Goal: Information Seeking & Learning: Learn about a topic

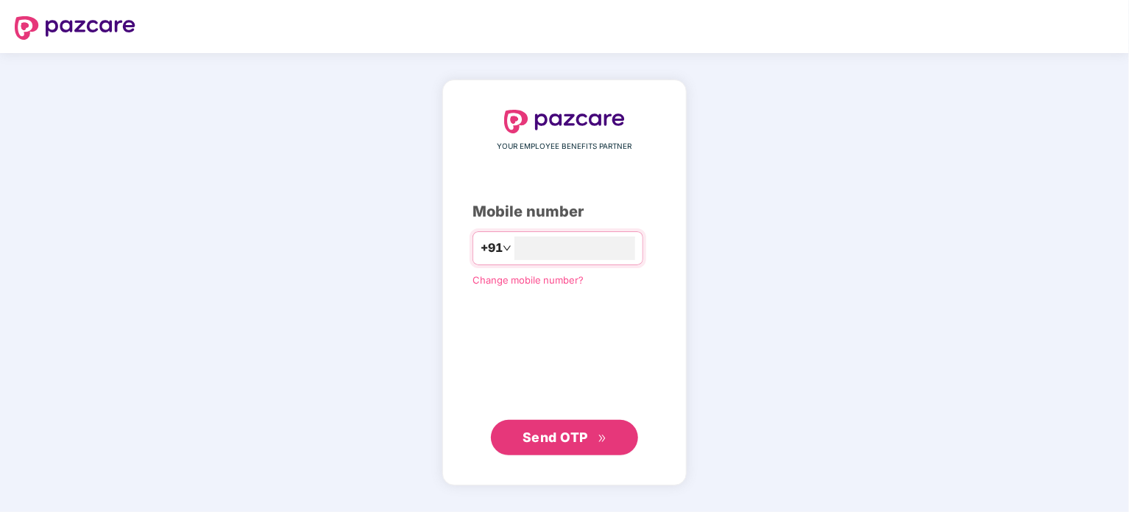
type input "**********"
click at [590, 428] on span "Send OTP" at bounding box center [565, 436] width 85 height 21
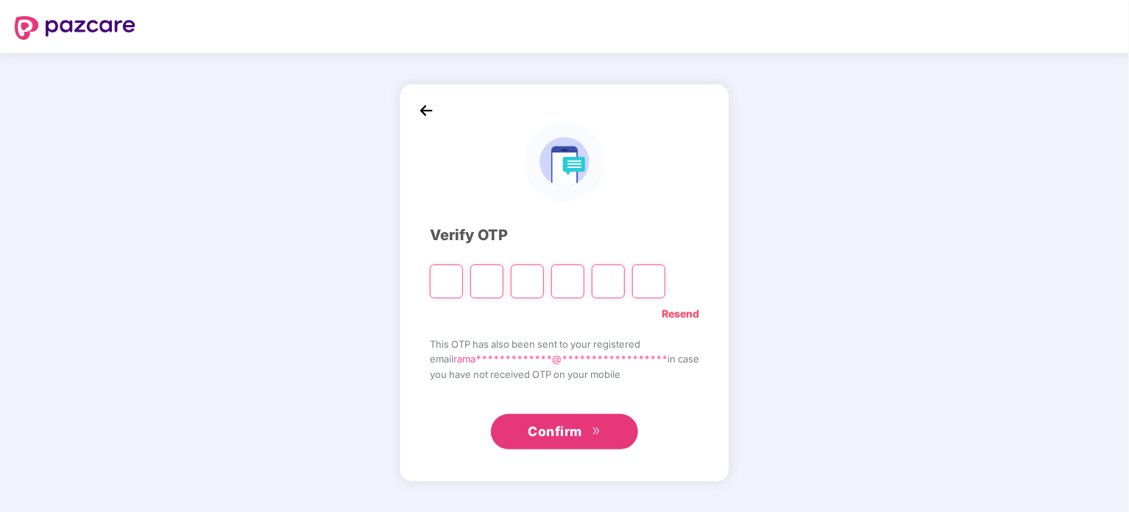
type input "*"
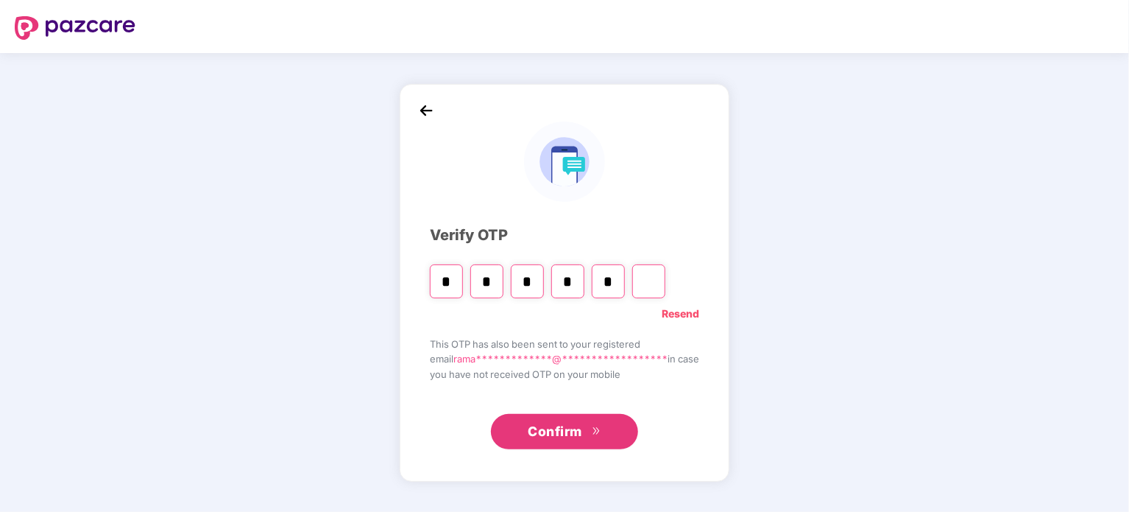
type input "*"
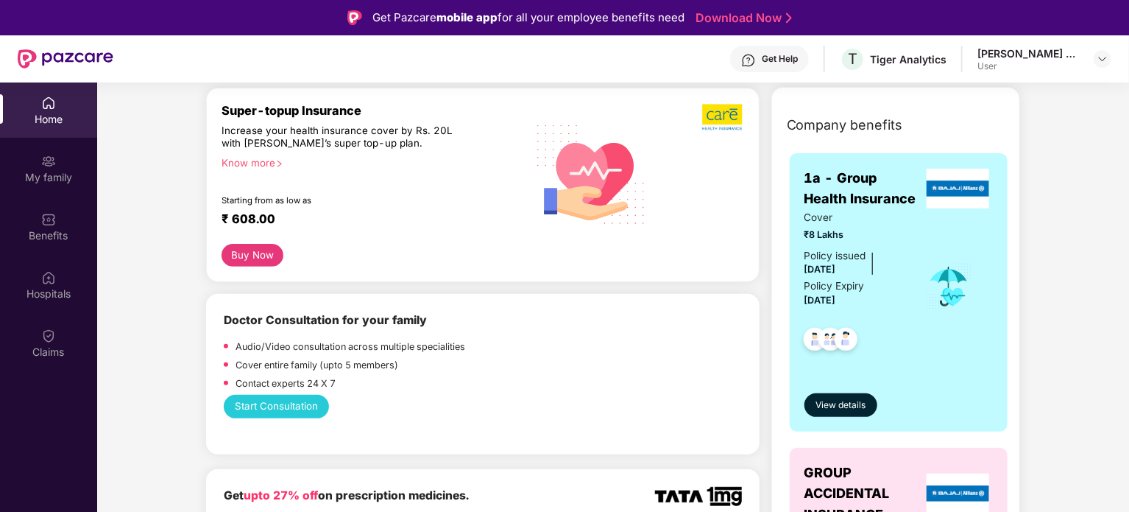
scroll to position [215, 0]
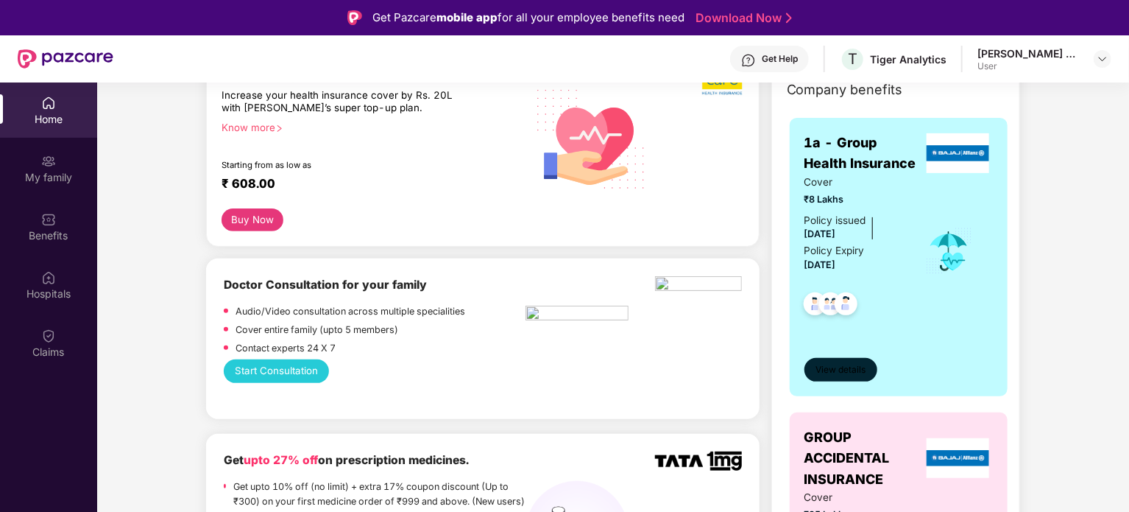
click at [858, 370] on span "View details" at bounding box center [841, 370] width 50 height 14
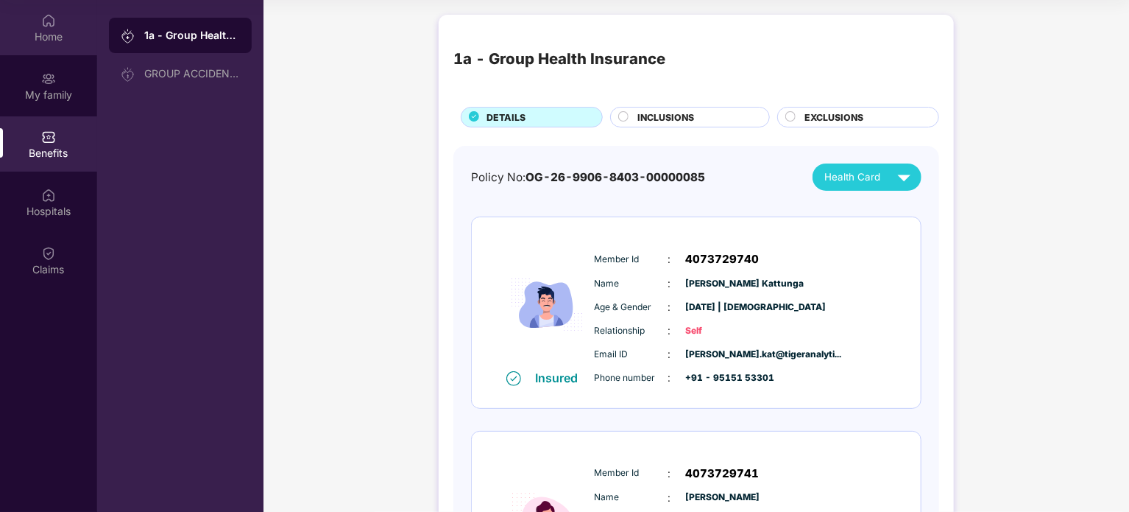
click at [52, 27] on img at bounding box center [48, 20] width 15 height 15
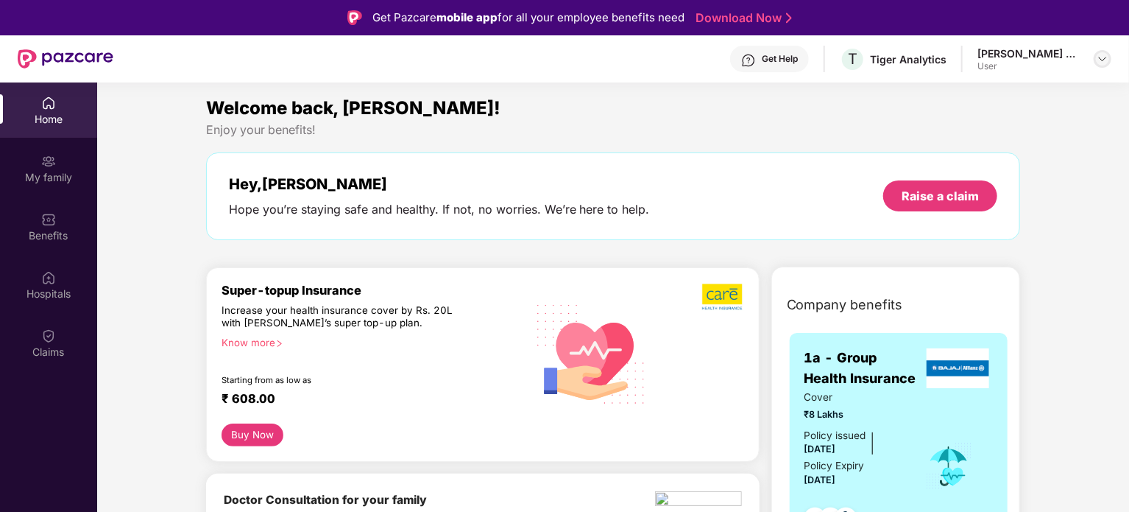
click at [1106, 57] on img at bounding box center [1103, 59] width 12 height 12
click at [739, 160] on div "Hey, [PERSON_NAME] you’re staying safe and healthy. If not, no worries. We’re h…" at bounding box center [613, 196] width 815 height 88
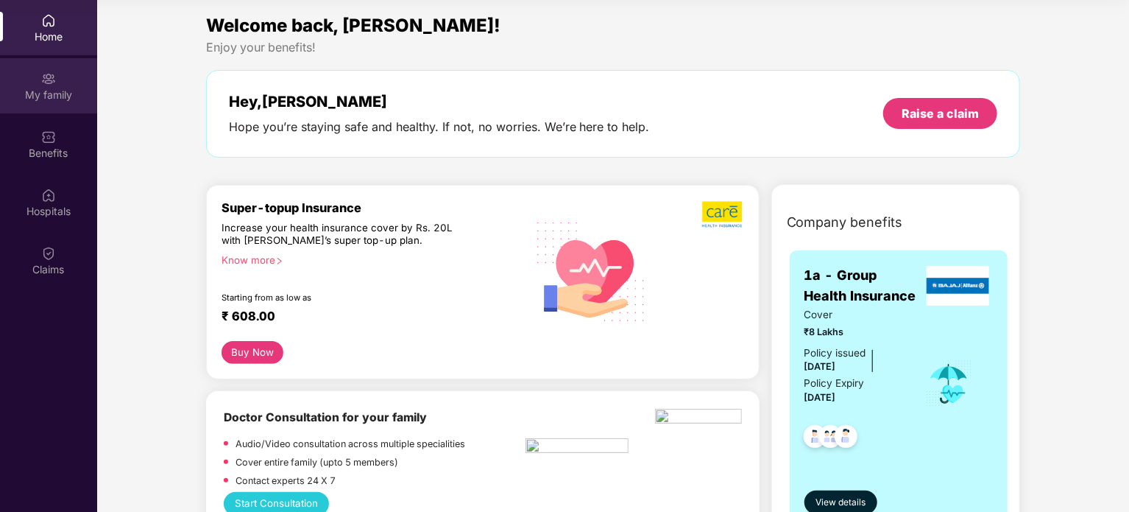
click at [63, 88] on div "My family" at bounding box center [48, 95] width 97 height 15
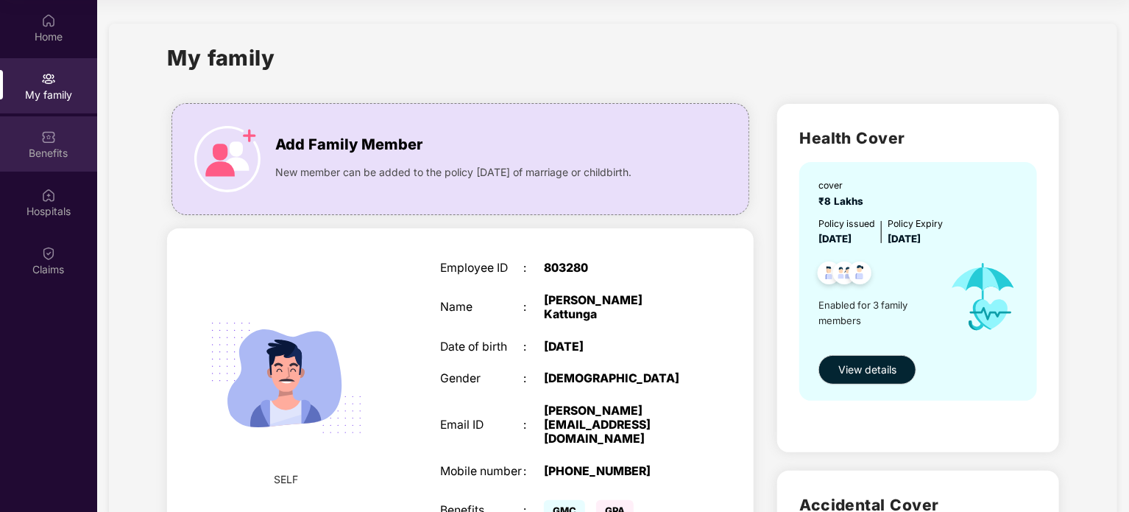
click at [57, 143] on div "Benefits" at bounding box center [48, 143] width 97 height 55
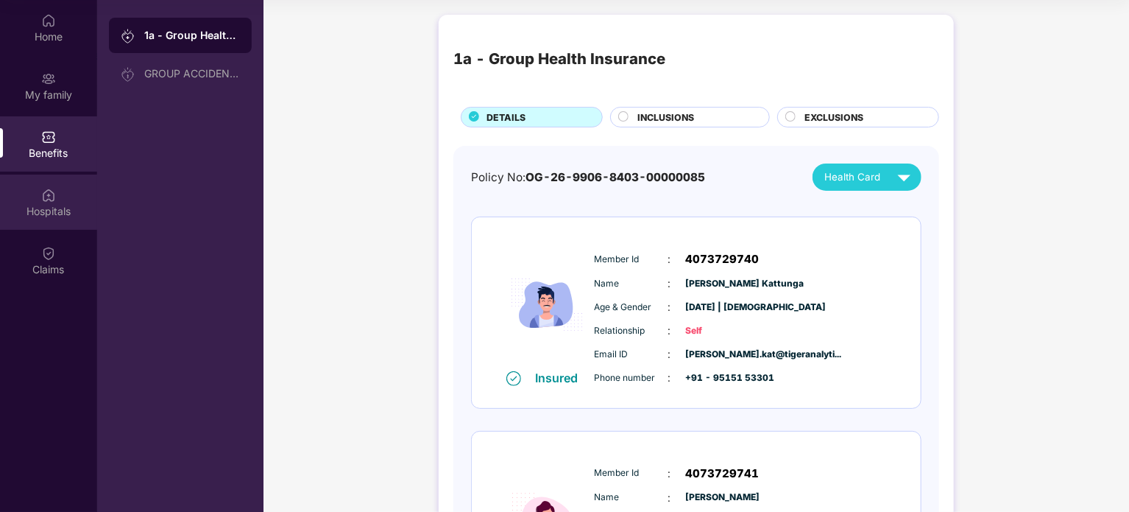
click at [52, 204] on div "Hospitals" at bounding box center [48, 211] width 97 height 15
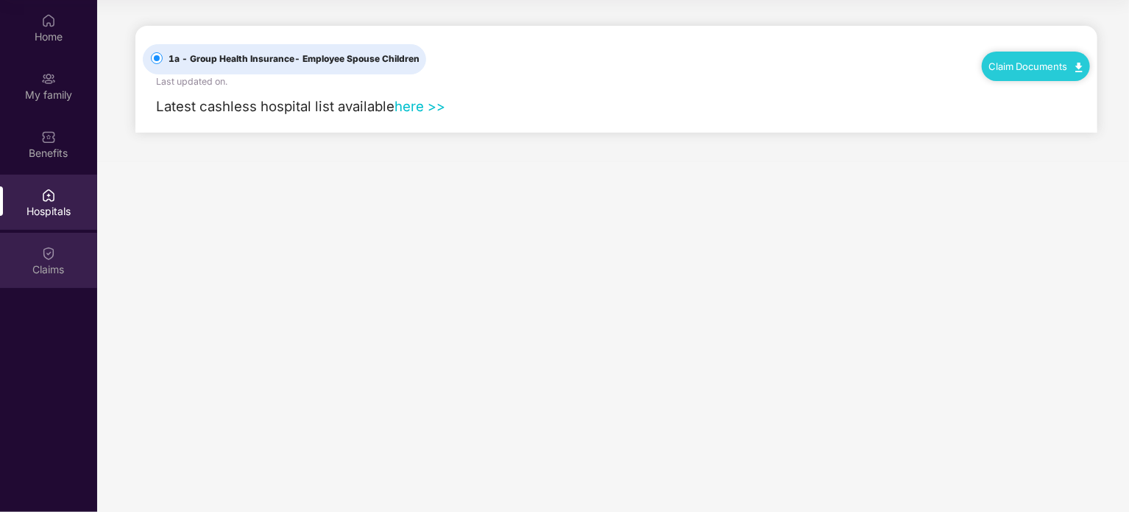
click at [50, 275] on div "Claims" at bounding box center [48, 269] width 97 height 15
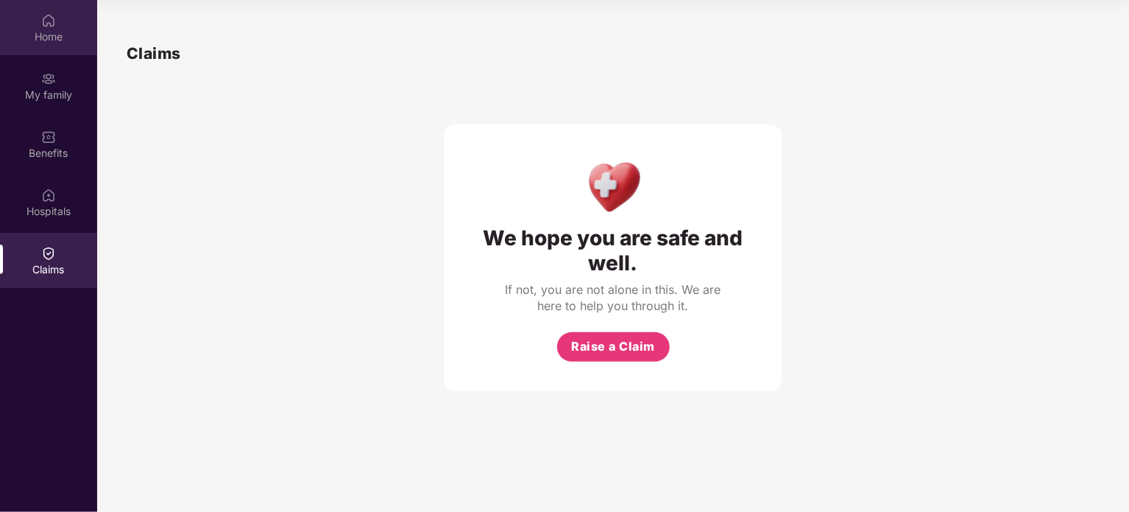
click at [28, 35] on div "Home" at bounding box center [48, 36] width 97 height 15
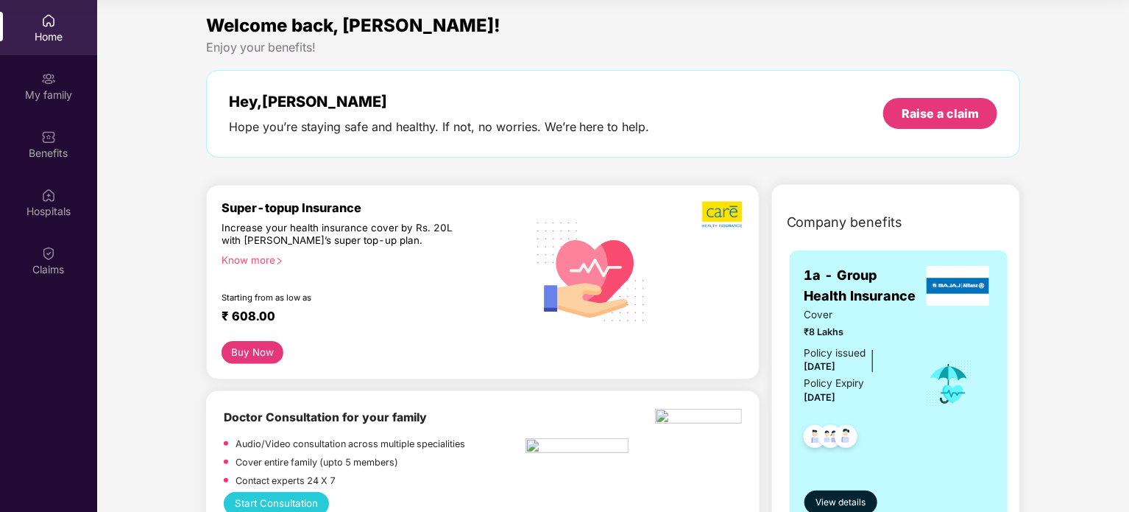
click at [259, 52] on div "Enjoy your benefits!" at bounding box center [613, 47] width 815 height 15
click at [41, 89] on div "My family" at bounding box center [48, 95] width 97 height 15
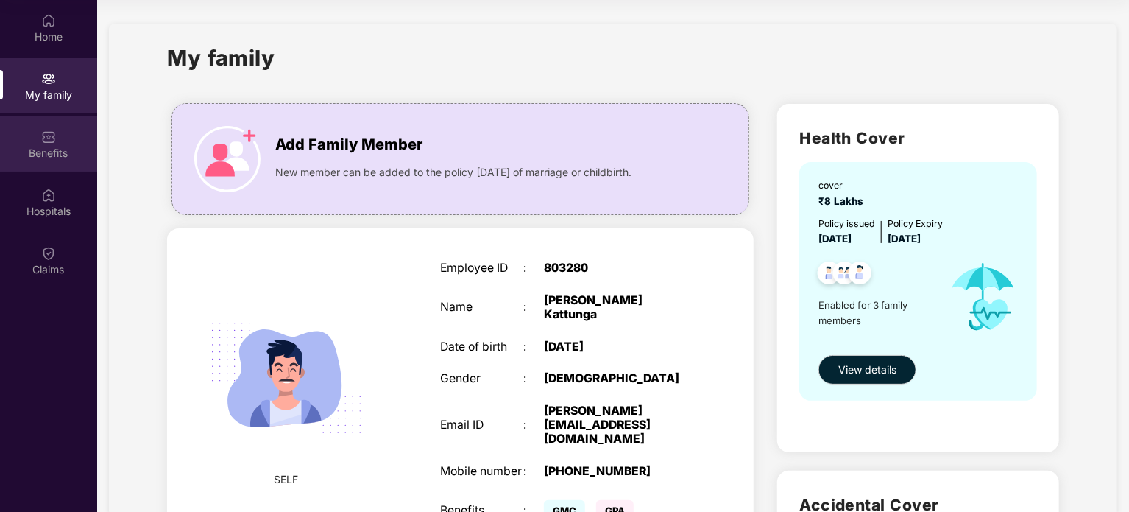
click at [65, 164] on div "Benefits" at bounding box center [48, 143] width 97 height 55
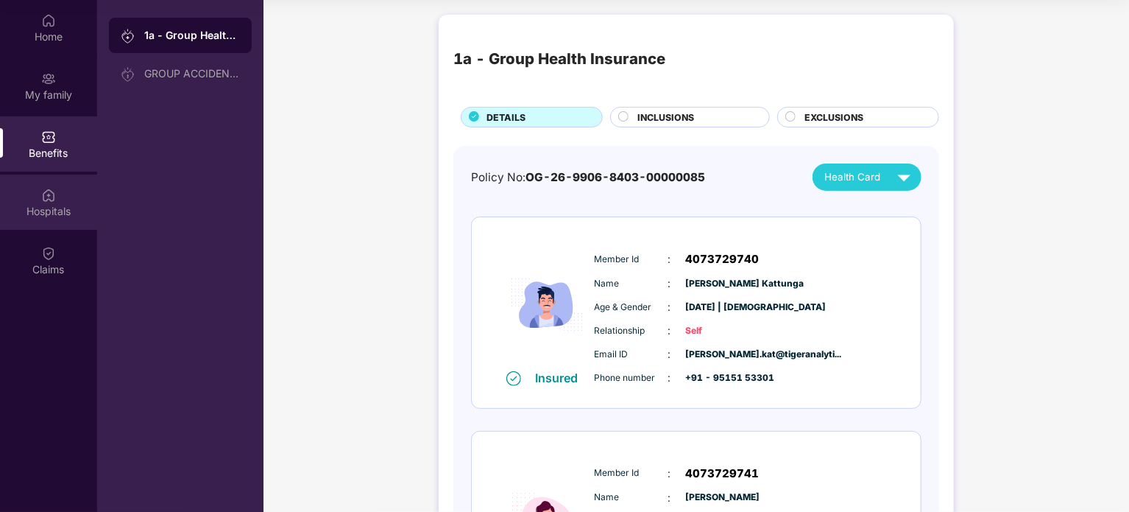
click at [59, 210] on div "Hospitals" at bounding box center [48, 211] width 97 height 15
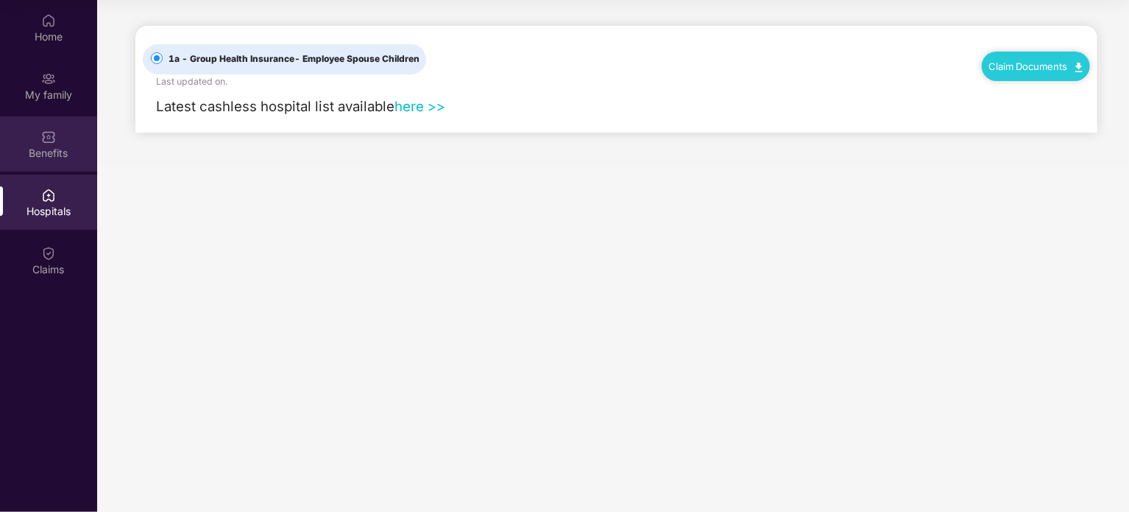
click at [60, 163] on div "Benefits" at bounding box center [48, 143] width 97 height 55
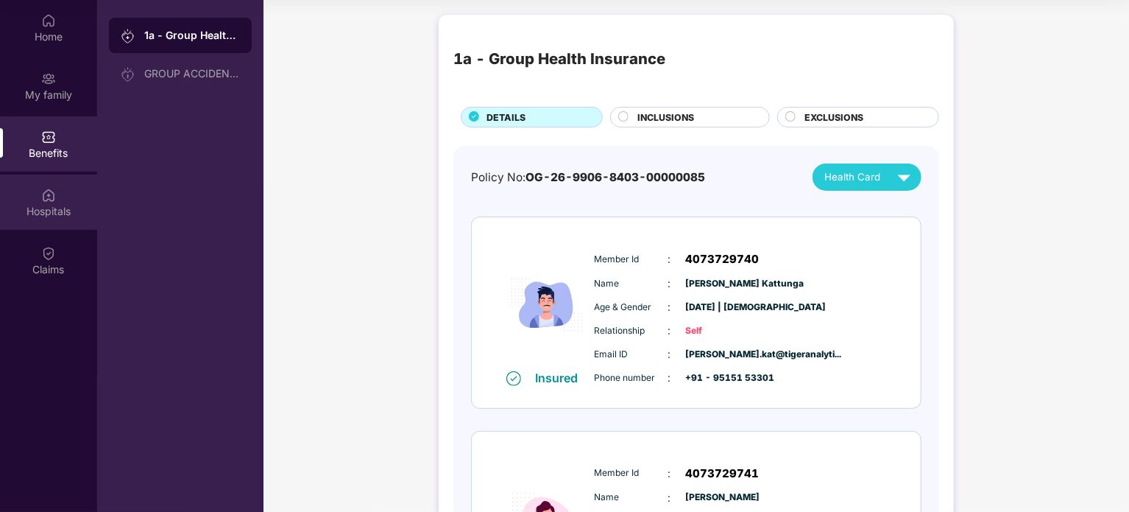
click at [68, 217] on div "Hospitals" at bounding box center [48, 211] width 97 height 15
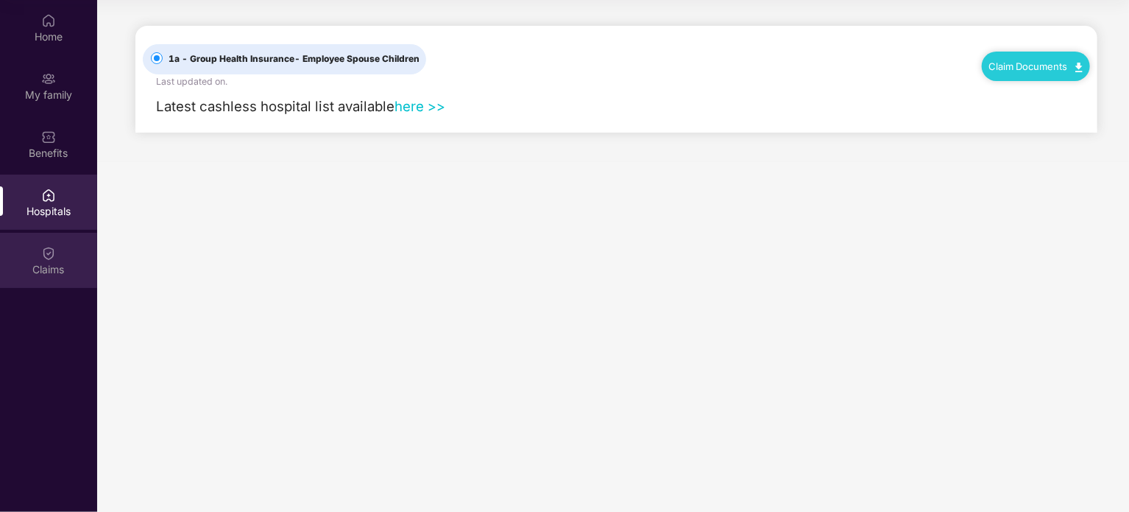
click at [60, 261] on div "Claims" at bounding box center [48, 260] width 97 height 55
